Goal: Information Seeking & Learning: Learn about a topic

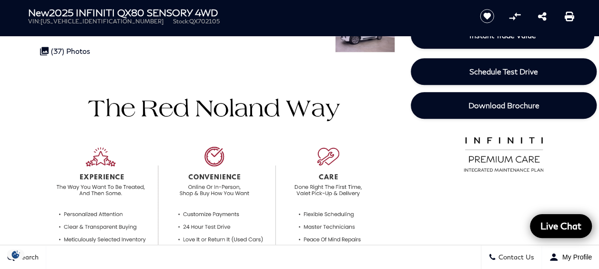
scroll to position [209, 0]
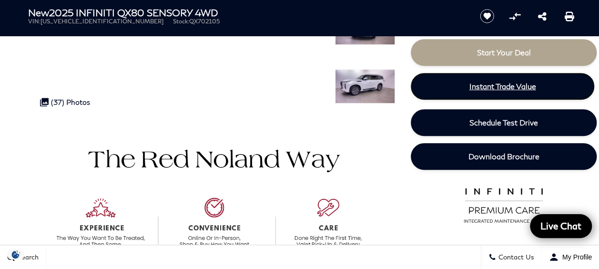
click at [501, 86] on span "Instant Trade Value" at bounding box center [502, 85] width 67 height 9
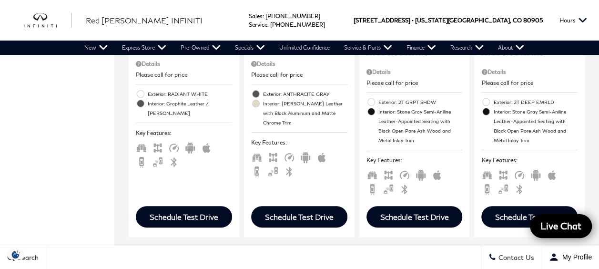
scroll to position [1956, 0]
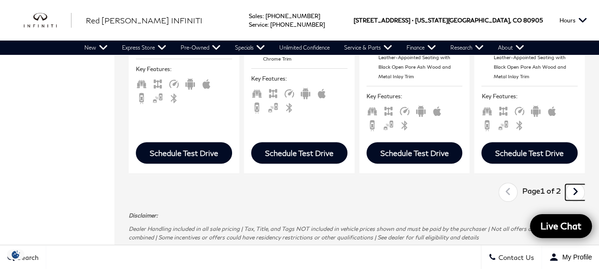
click at [578, 184] on icon "next page" at bounding box center [575, 191] width 6 height 15
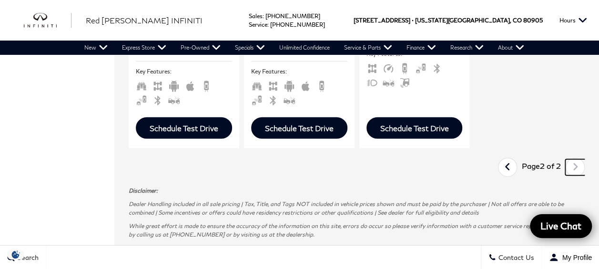
scroll to position [1161, 0]
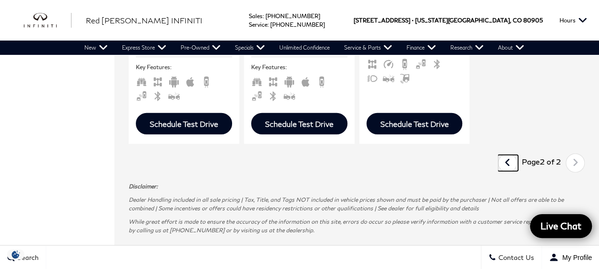
click at [511, 155] on icon "previous page" at bounding box center [508, 162] width 6 height 15
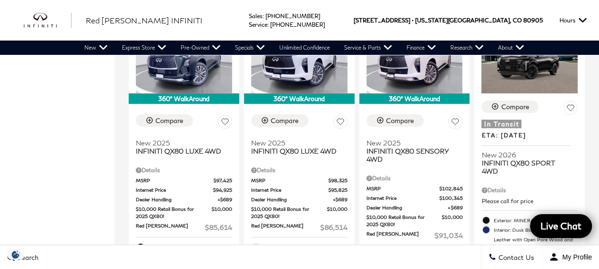
scroll to position [1423, 0]
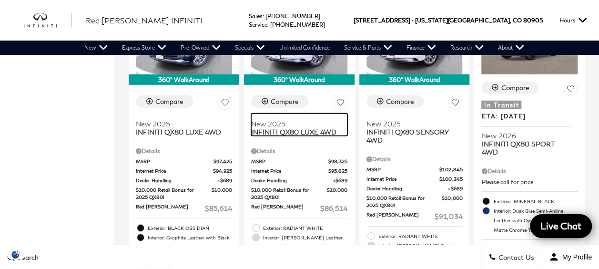
click at [275, 128] on span "INFINITI QX80 LUXE 4WD" at bounding box center [295, 132] width 89 height 8
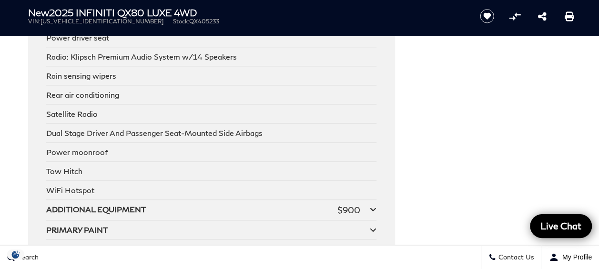
scroll to position [2414, 0]
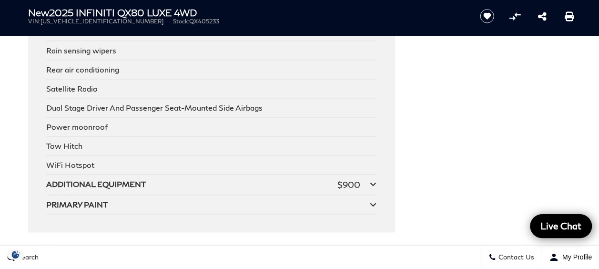
click at [370, 180] on icon at bounding box center [373, 184] width 7 height 8
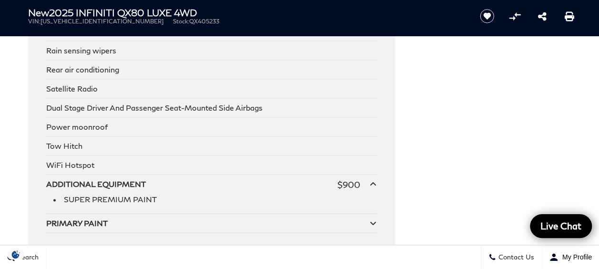
click at [372, 219] on icon at bounding box center [373, 223] width 7 height 8
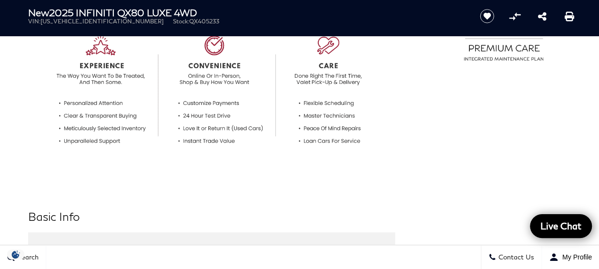
scroll to position [0, 0]
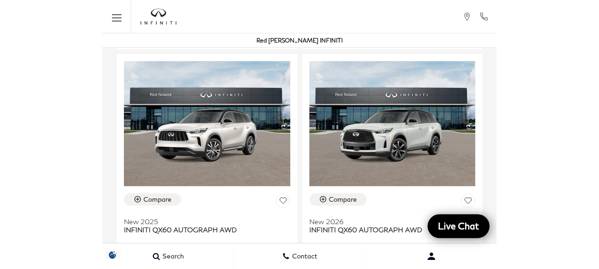
scroll to position [1354, 0]
